Goal: Information Seeking & Learning: Learn about a topic

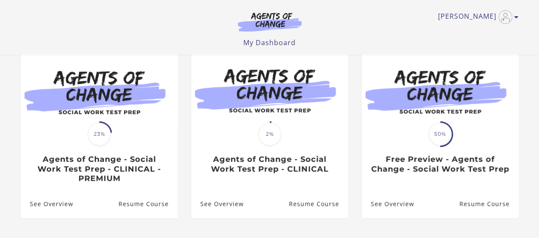
scroll to position [82, 0]
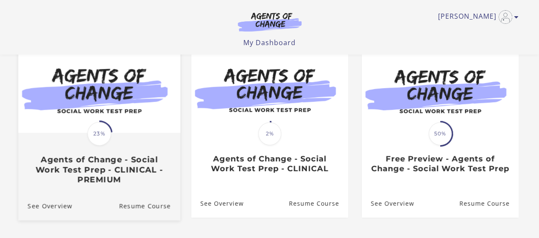
click at [130, 104] on img at bounding box center [99, 89] width 162 height 87
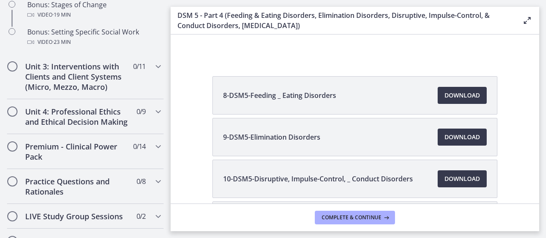
scroll to position [820, 0]
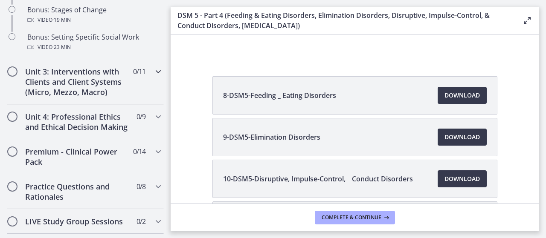
click at [116, 95] on h2 "Unit 3: Interventions with Clients and Client Systems (Micro, Mezzo, Macro)" at bounding box center [77, 82] width 104 height 31
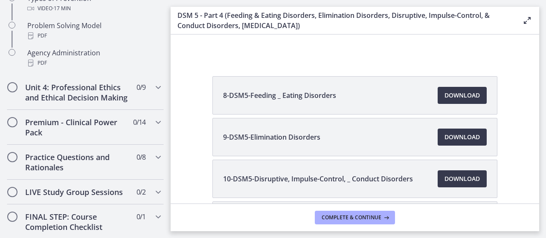
scroll to position [635, 0]
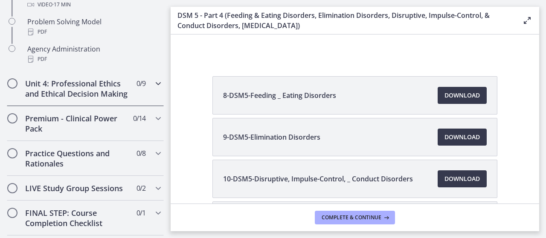
click at [128, 71] on div "Unit 4: Professional Ethics and Ethical Decision Making 0 / 9 Completed" at bounding box center [85, 88] width 157 height 35
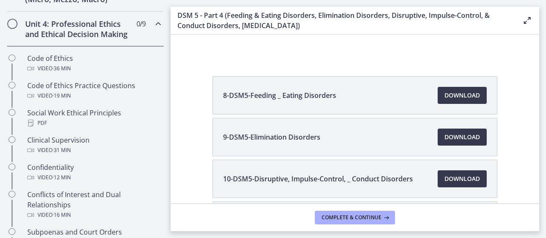
scroll to position [346, 0]
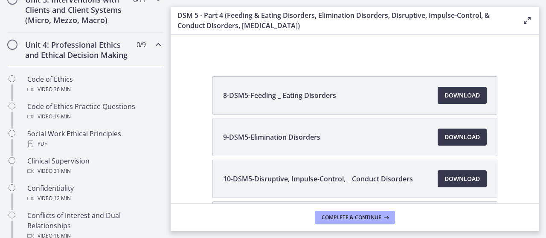
click at [136, 42] on span "0 / 9 Completed" at bounding box center [140, 45] width 9 height 10
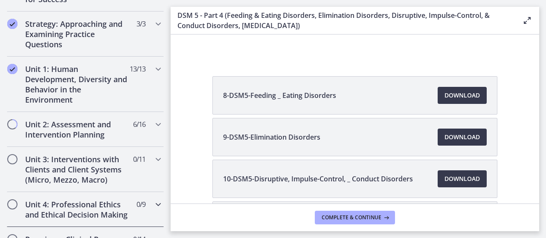
scroll to position [158, 0]
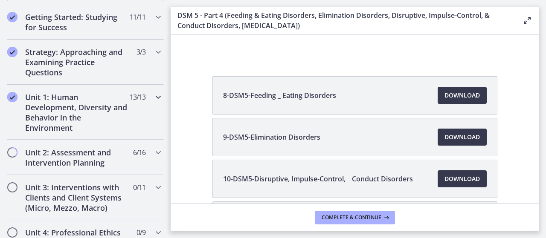
click at [133, 105] on div "Unit 1: Human Development, Diversity and Behavior in the Environment 13 / 13 Co…" at bounding box center [85, 112] width 157 height 55
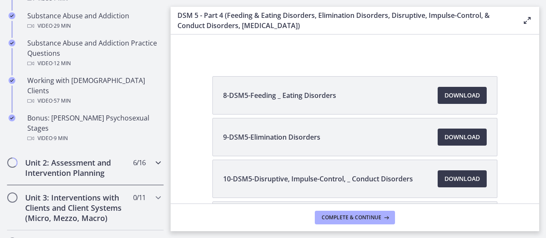
scroll to position [584, 0]
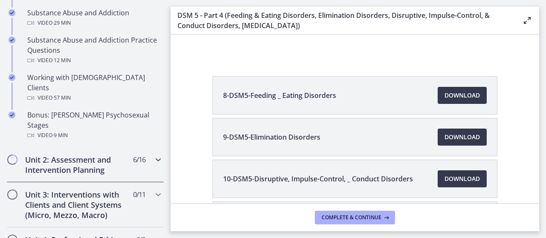
click at [133, 155] on span "6 / 16 Completed" at bounding box center [139, 160] width 12 height 10
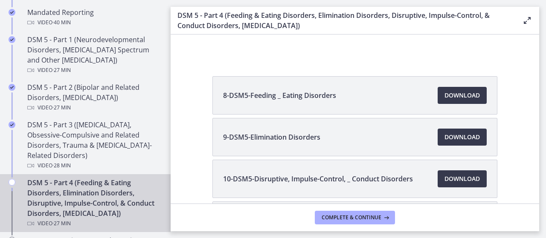
scroll to position [359, 0]
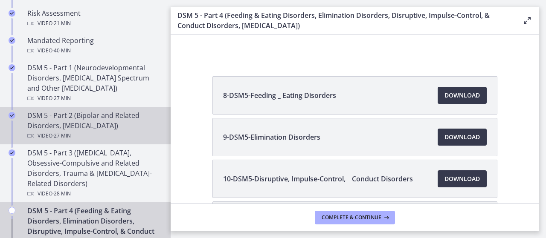
click at [126, 115] on div "DSM 5 - Part 2 (Bipolar and Related Disorders, [MEDICAL_DATA]) Video · 27 min" at bounding box center [93, 125] width 133 height 31
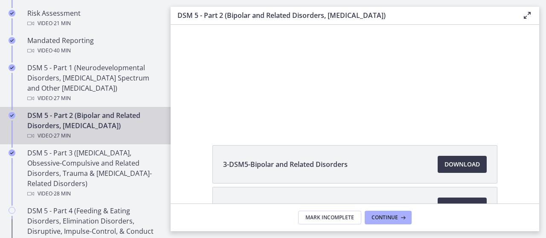
scroll to position [44, 0]
